Goal: Navigation & Orientation: Understand site structure

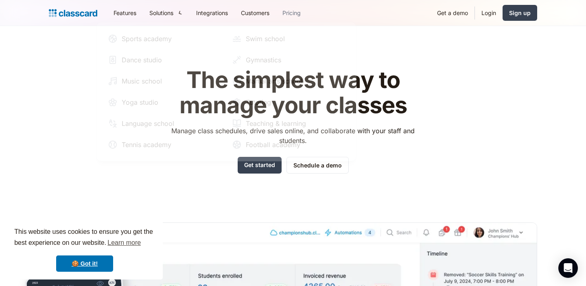
click at [296, 15] on link "Pricing" at bounding box center [291, 13] width 31 height 18
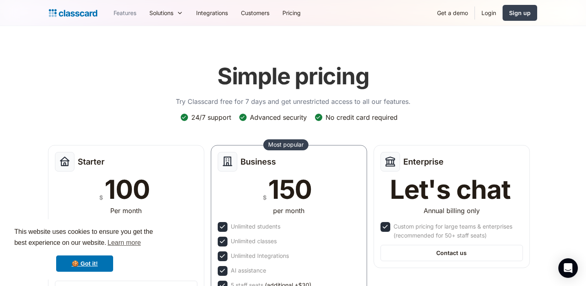
click at [131, 11] on link "Features" at bounding box center [125, 13] width 36 height 18
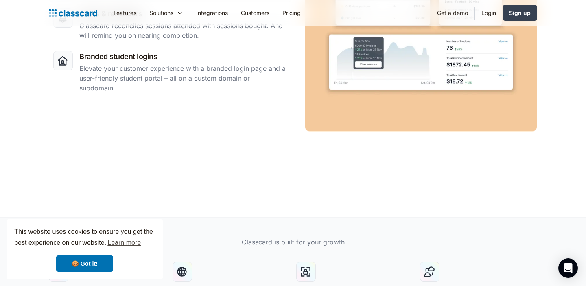
scroll to position [1465, 0]
click at [85, 262] on link "🍪 Got it!" at bounding box center [84, 263] width 57 height 16
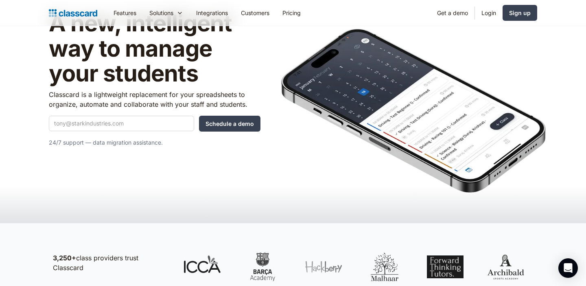
scroll to position [0, 0]
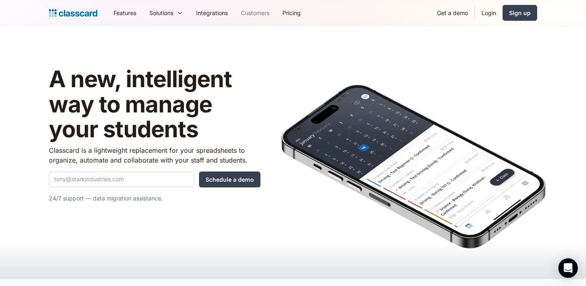
click at [253, 8] on link "Customers" at bounding box center [255, 13] width 42 height 18
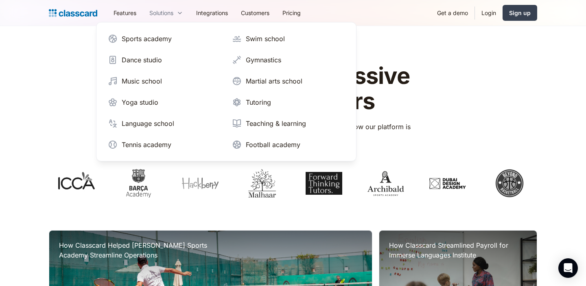
click at [160, 11] on div "Solutions" at bounding box center [161, 13] width 24 height 9
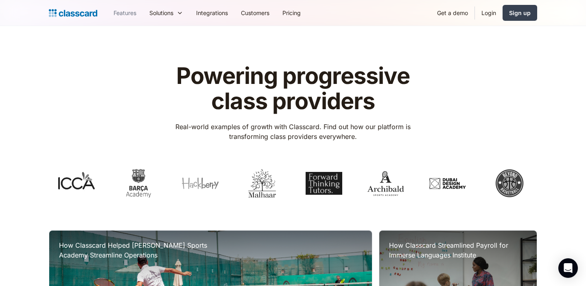
click at [117, 9] on link "Features" at bounding box center [125, 13] width 36 height 18
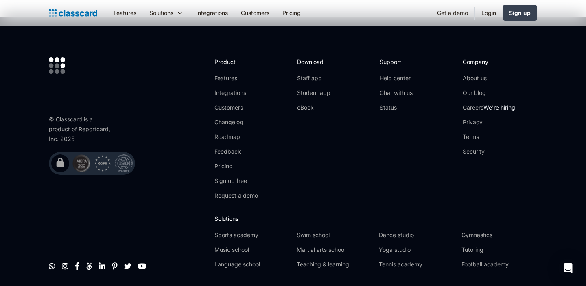
scroll to position [2535, 0]
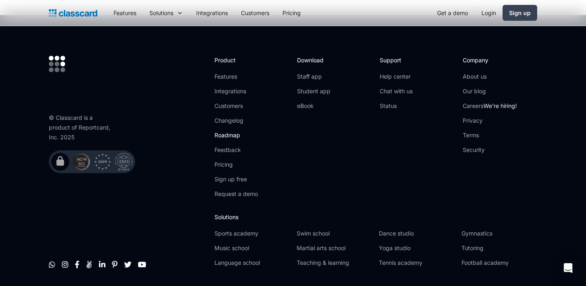
click at [228, 131] on link "Roadmap" at bounding box center [237, 135] width 44 height 8
